Goal: Find specific page/section: Find specific page/section

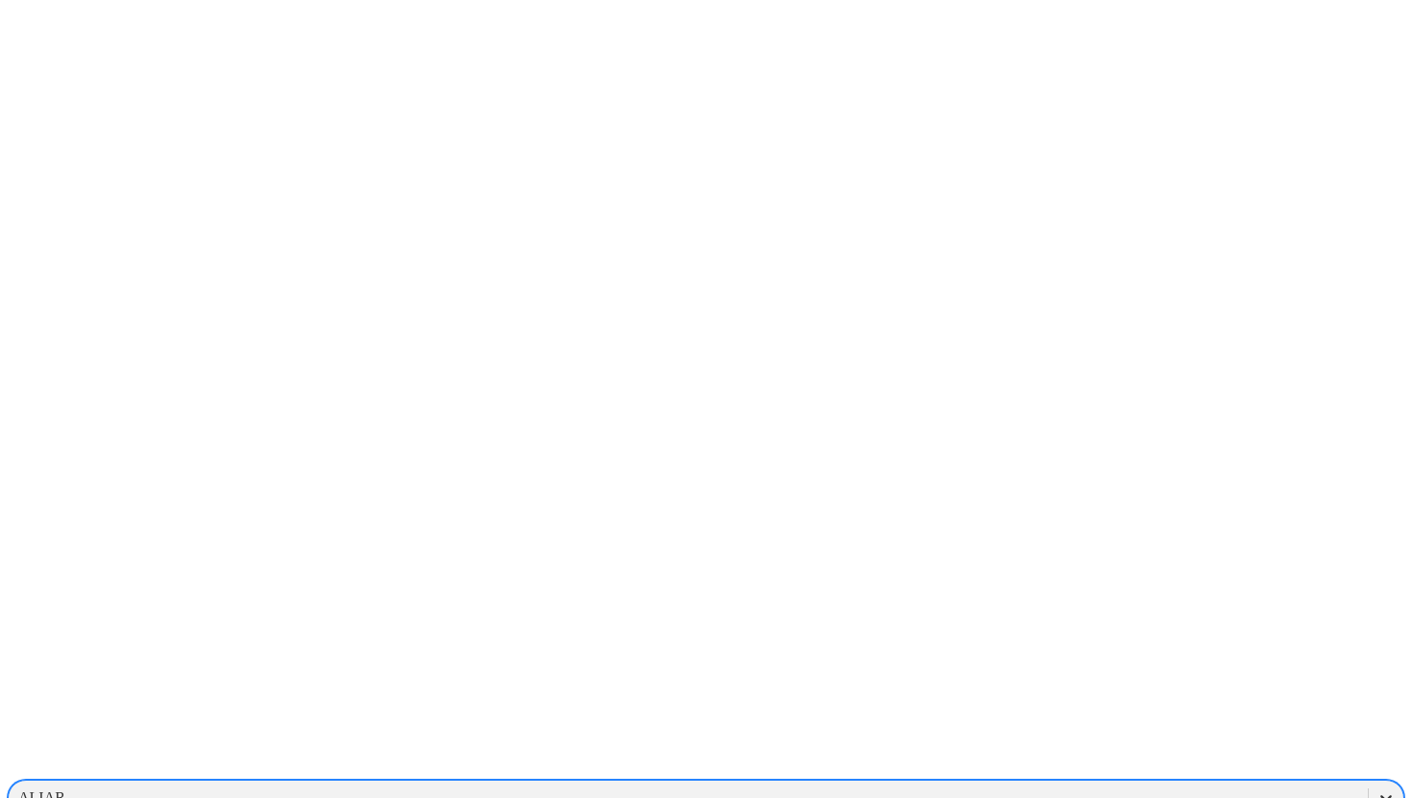
click at [1369, 781] on div at bounding box center [1386, 798] width 35 height 35
click at [1151, 698] on div "HORIZONTES" at bounding box center [706, 714] width 1397 height 33
